Goal: Find specific page/section: Find specific page/section

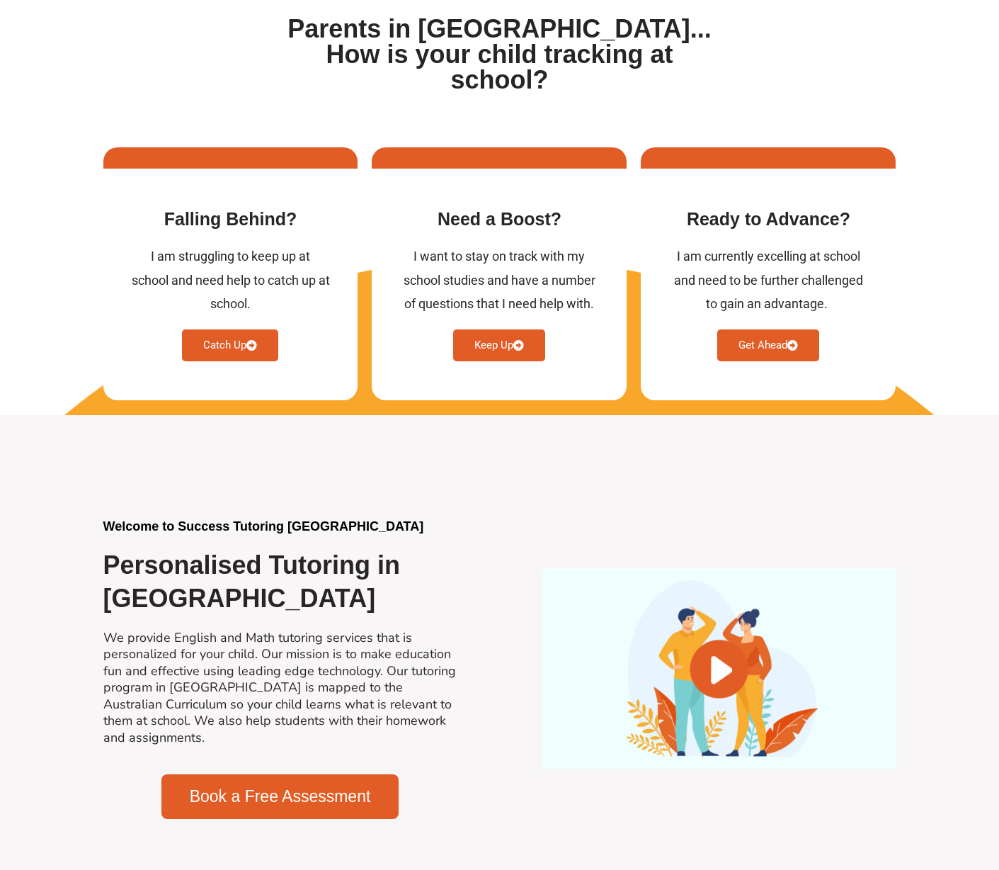
scroll to position [587, 0]
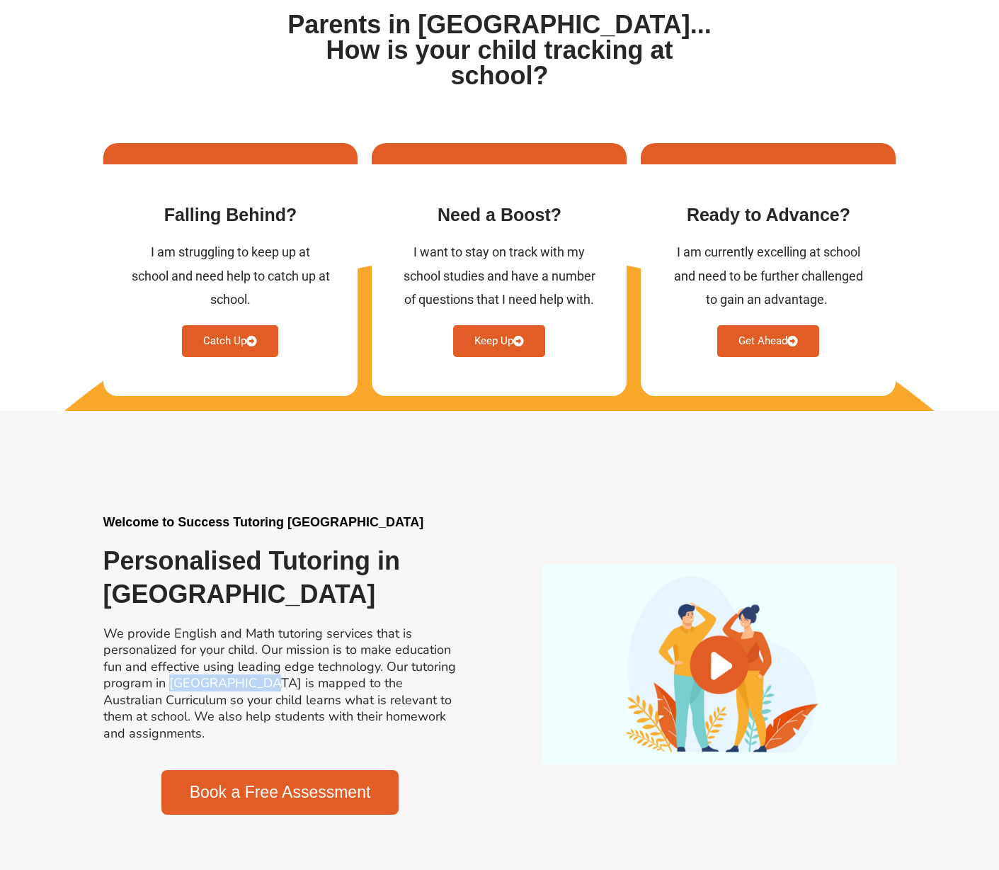
drag, startPoint x: 171, startPoint y: 658, endPoint x: 249, endPoint y: 660, distance: 77.2
click at [249, 660] on h2 "We provide English and Math tutoring services that is personalized for your chi…" at bounding box center [280, 683] width 354 height 116
copy h2 "[GEOGRAPHIC_DATA]"
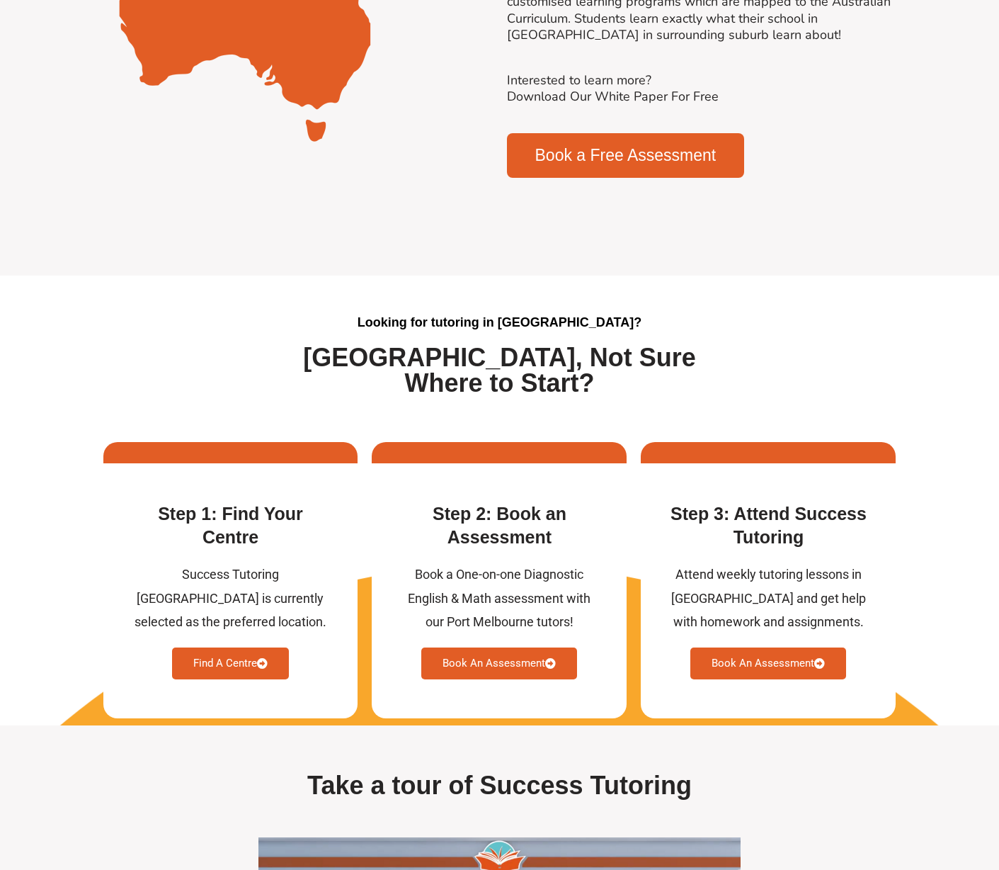
scroll to position [3330, 0]
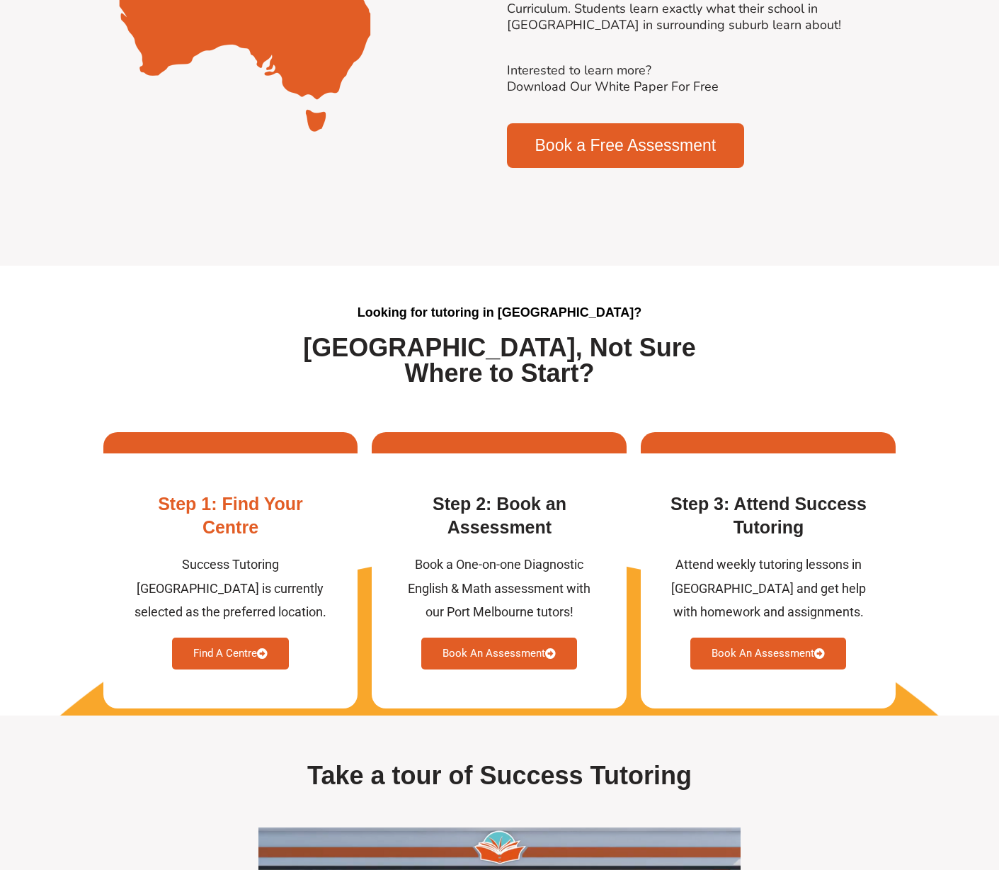
click at [229, 637] on link "Find A Centre" at bounding box center [230, 653] width 117 height 32
